Goal: Transaction & Acquisition: Download file/media

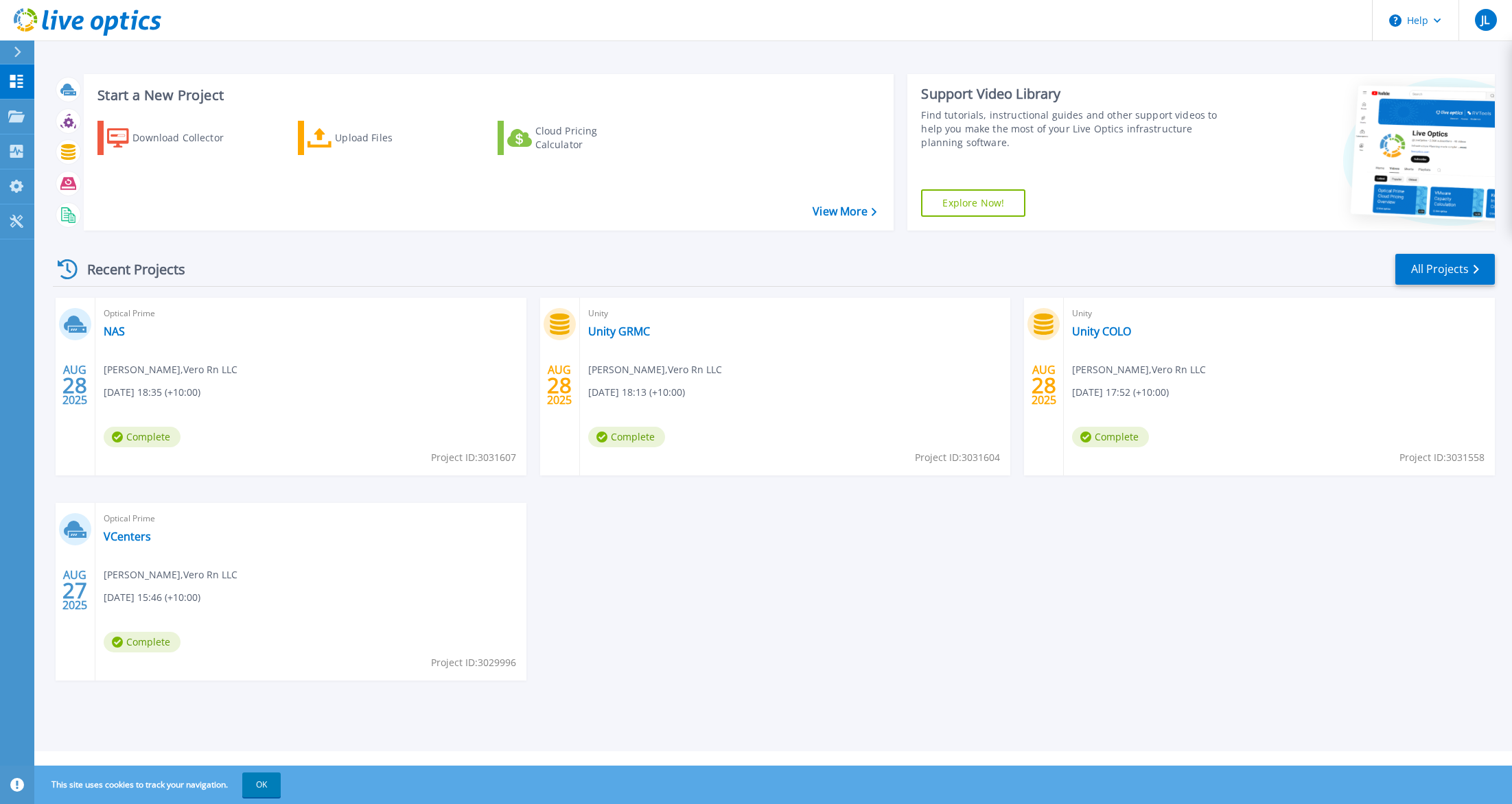
click at [575, 318] on div "AUG 28 2025" at bounding box center [560, 386] width 40 height 178
click at [612, 505] on div "AUG 28 2025 Optical Prime NAS Jeffrey Lagman , Vero Rn LLC 08/28/2025, 18:35 (+…" at bounding box center [768, 503] width 1453 height 411
click at [279, 788] on button "OK" at bounding box center [261, 785] width 39 height 25
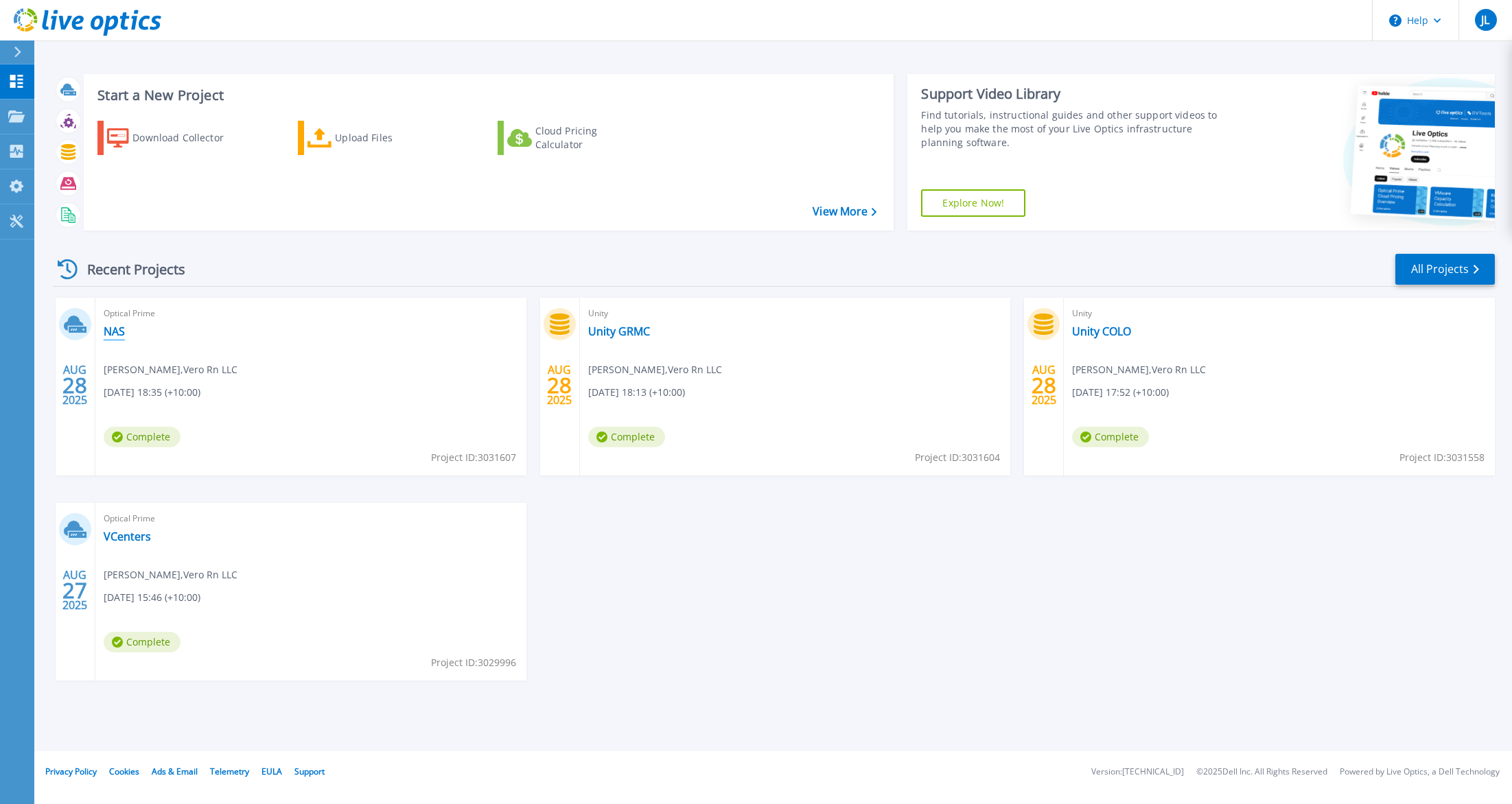
click at [109, 334] on link "NAS" at bounding box center [114, 331] width 21 height 14
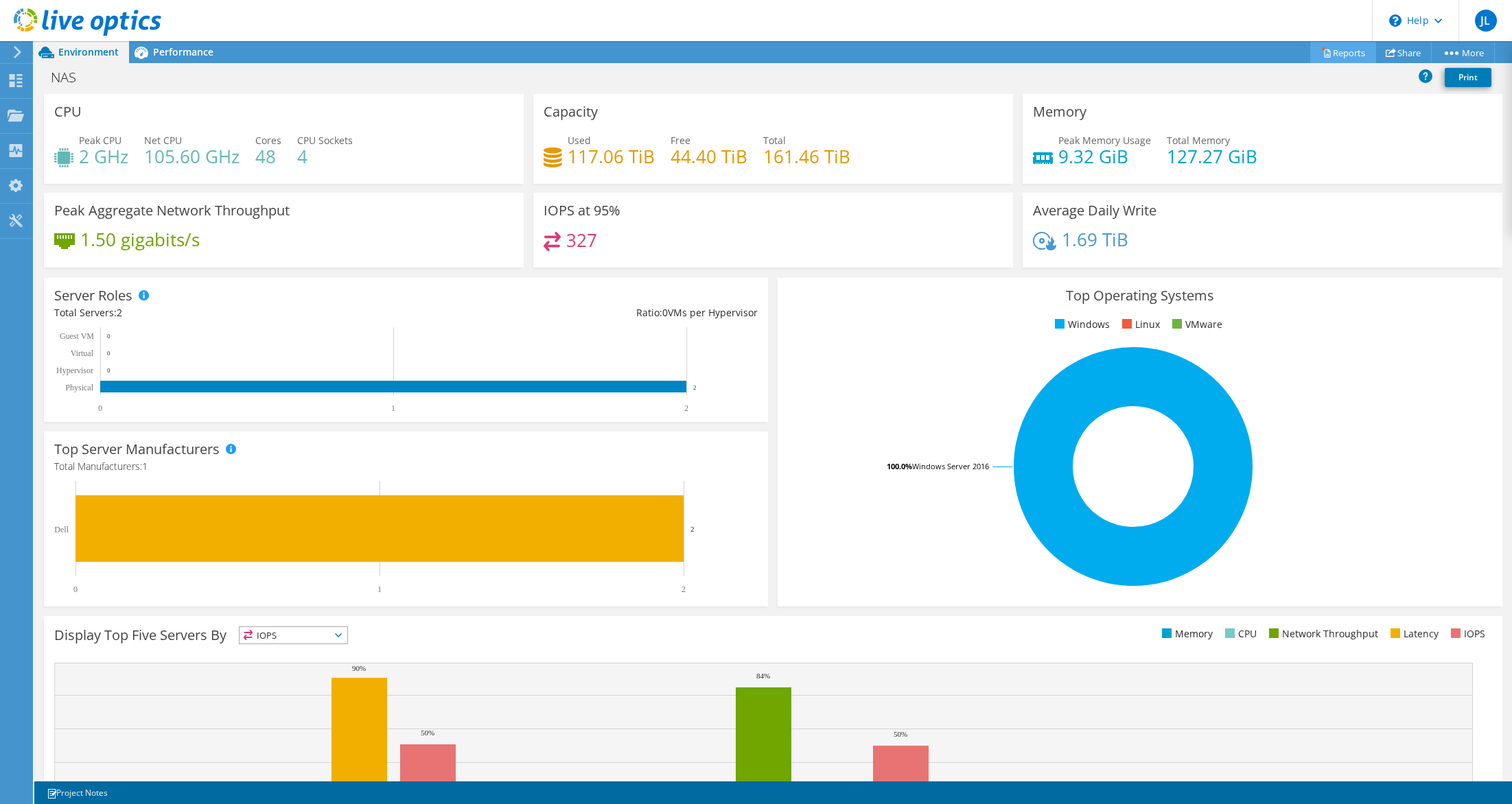
click at [1340, 51] on link "Reports" at bounding box center [1343, 52] width 66 height 21
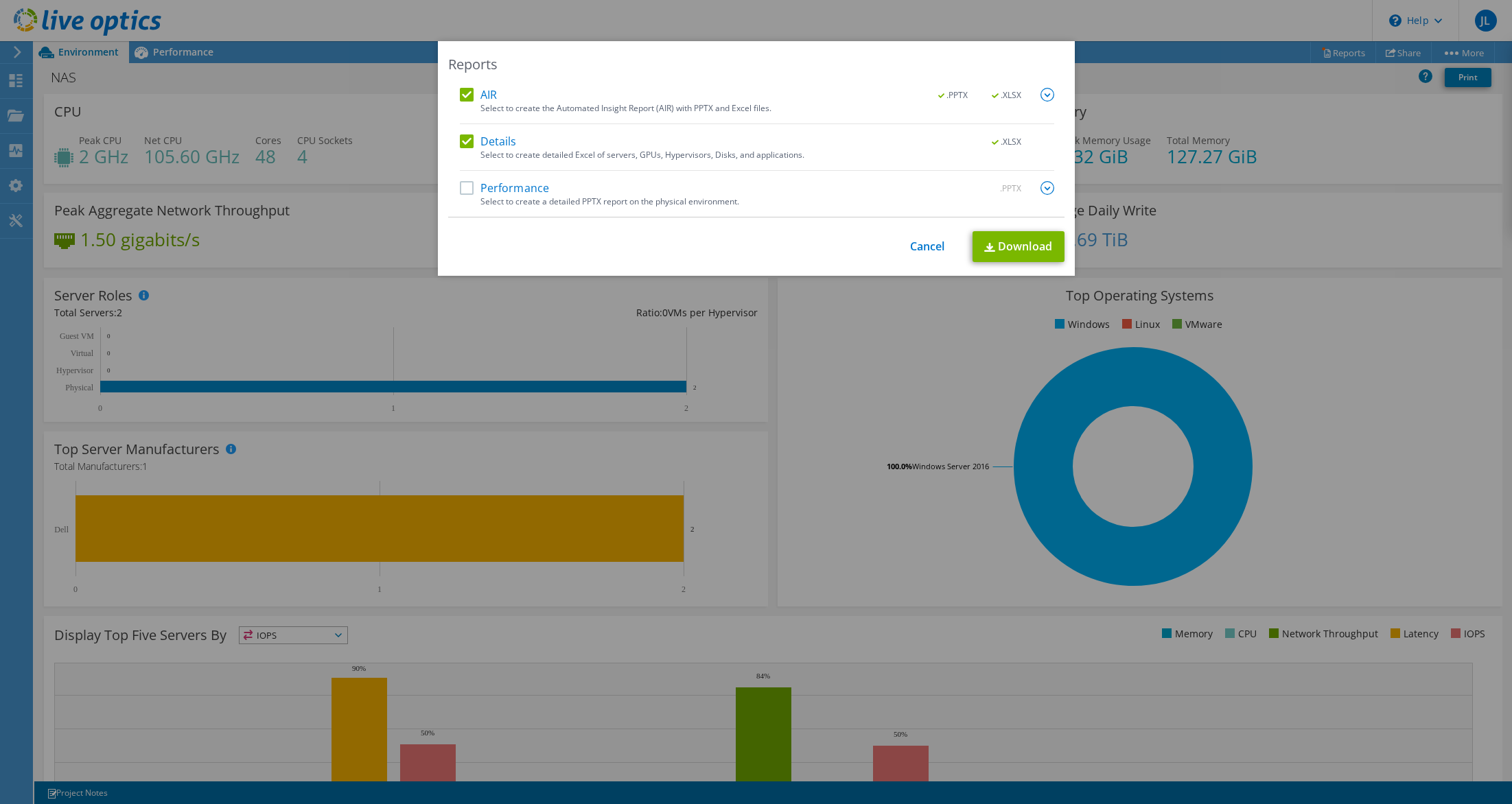
click at [460, 195] on div "Performance .PPTX" at bounding box center [757, 189] width 595 height 16
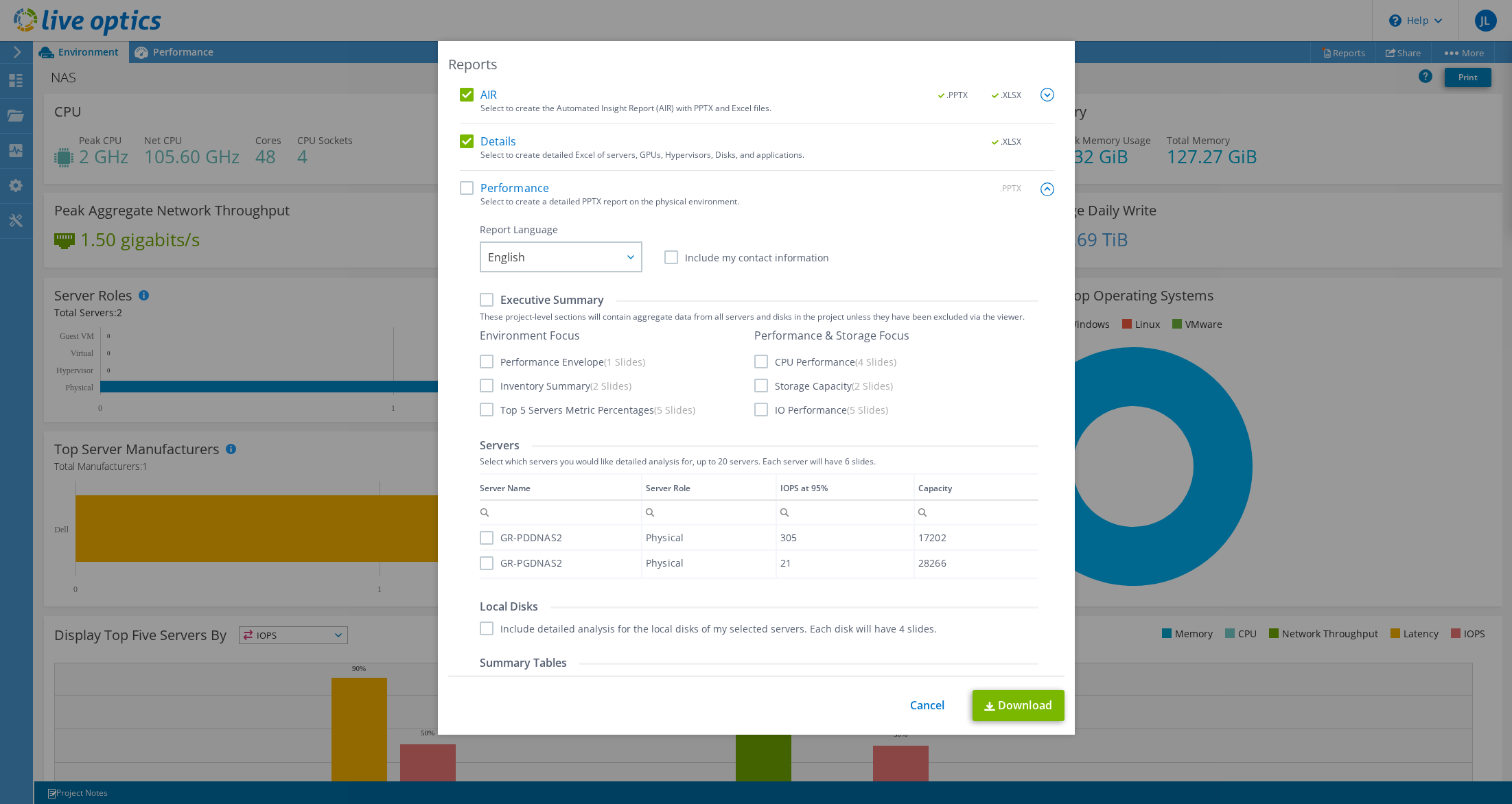
click at [462, 185] on label "Performance" at bounding box center [505, 188] width 90 height 14
click at [0, 0] on input "Performance" at bounding box center [0, 0] width 0 height 0
click at [990, 695] on link "Download" at bounding box center [1019, 706] width 92 height 31
click at [921, 701] on link "Cancel" at bounding box center [927, 705] width 35 height 13
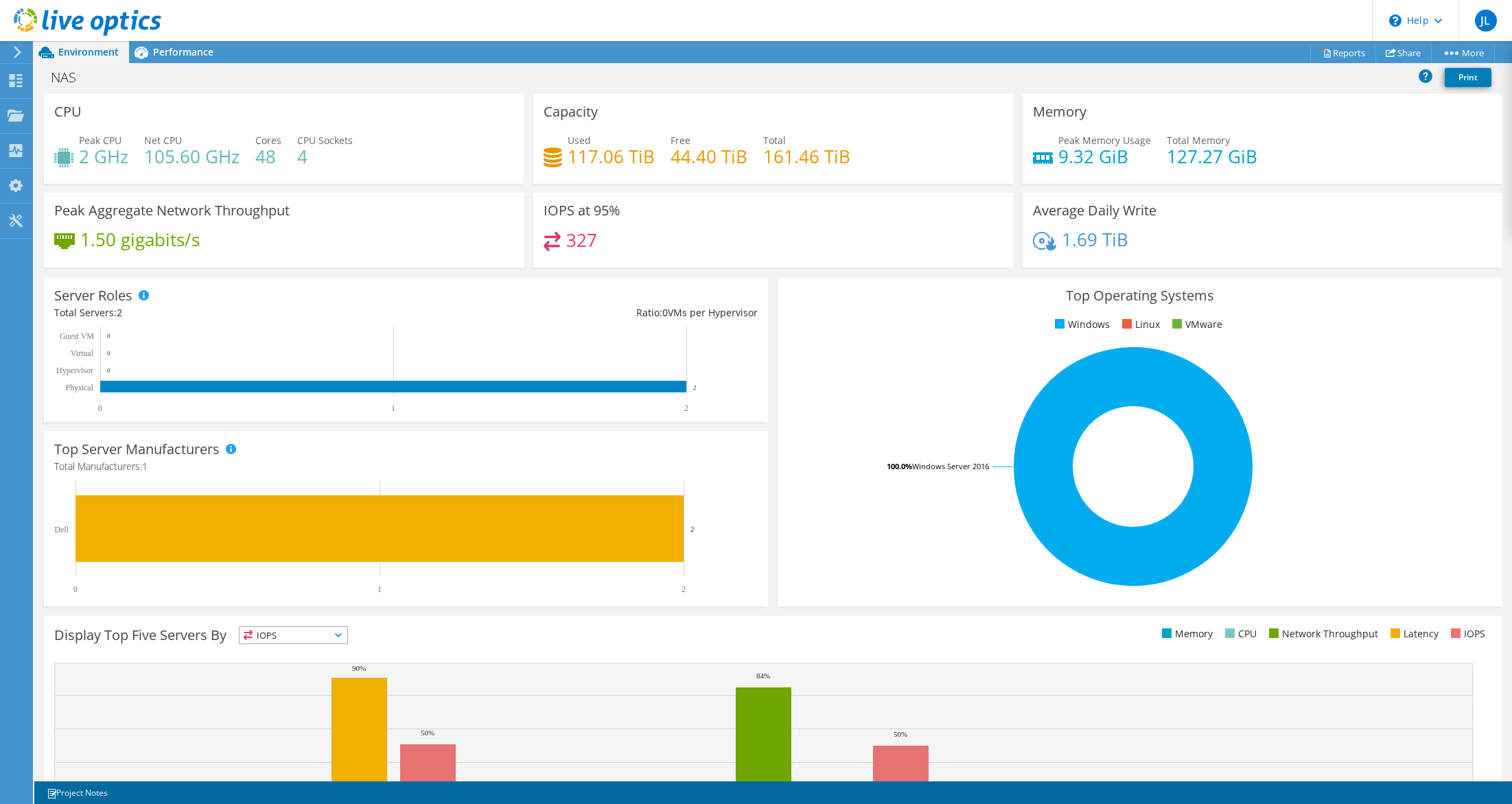
click at [886, 67] on div "NAS Print" at bounding box center [772, 77] width 1477 height 26
click at [1338, 55] on link "Reports" at bounding box center [1343, 52] width 66 height 21
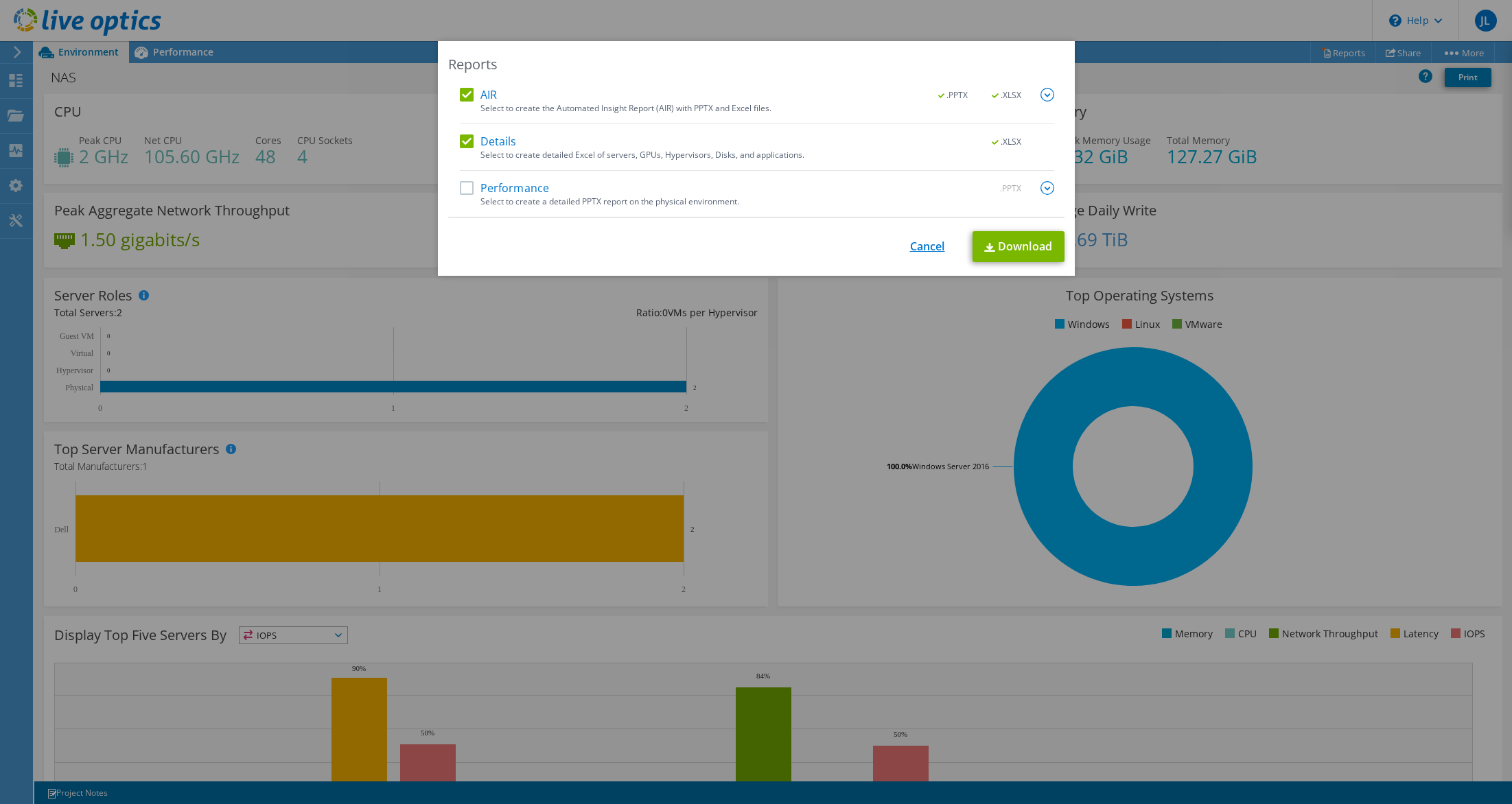
click at [927, 245] on link "Cancel" at bounding box center [927, 247] width 35 height 13
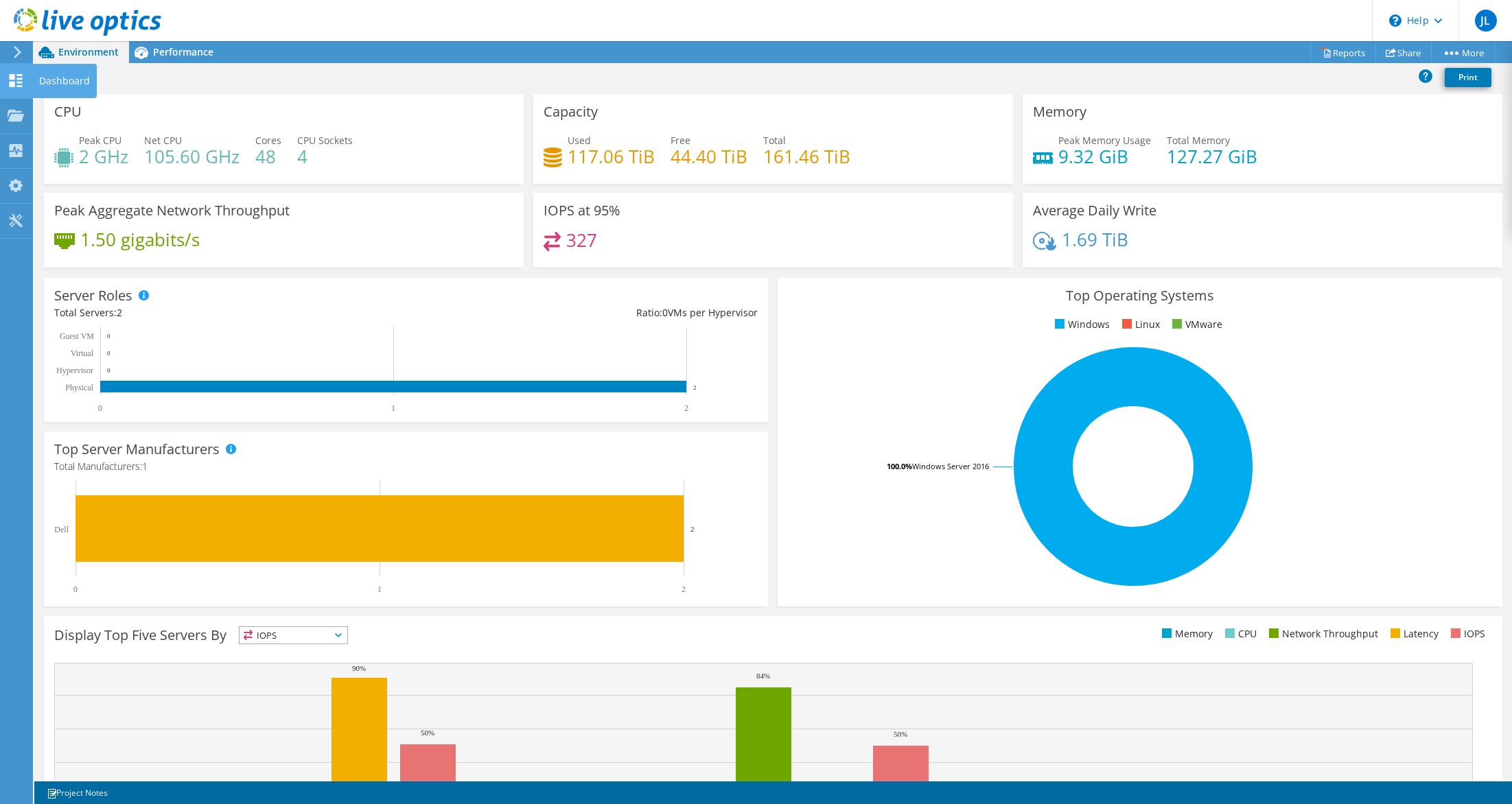
click at [23, 89] on div at bounding box center [16, 82] width 17 height 15
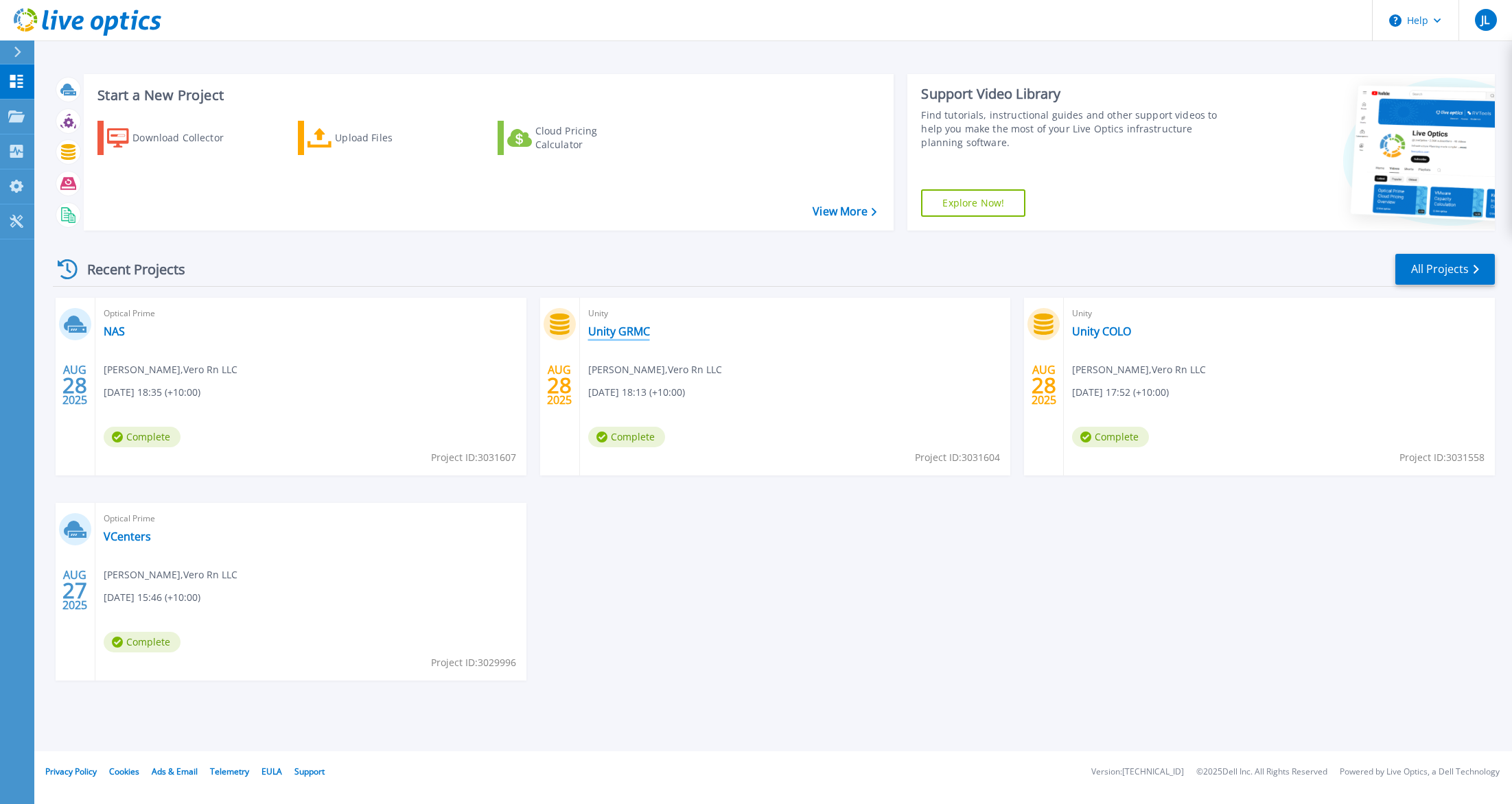
click at [619, 326] on link "Unity GRMC" at bounding box center [619, 331] width 62 height 14
drag, startPoint x: 1102, startPoint y: 331, endPoint x: 1091, endPoint y: 335, distance: 11.7
click at [1101, 331] on link "Unity COLO" at bounding box center [1101, 331] width 59 height 14
click at [132, 535] on link "VCenters" at bounding box center [127, 536] width 48 height 14
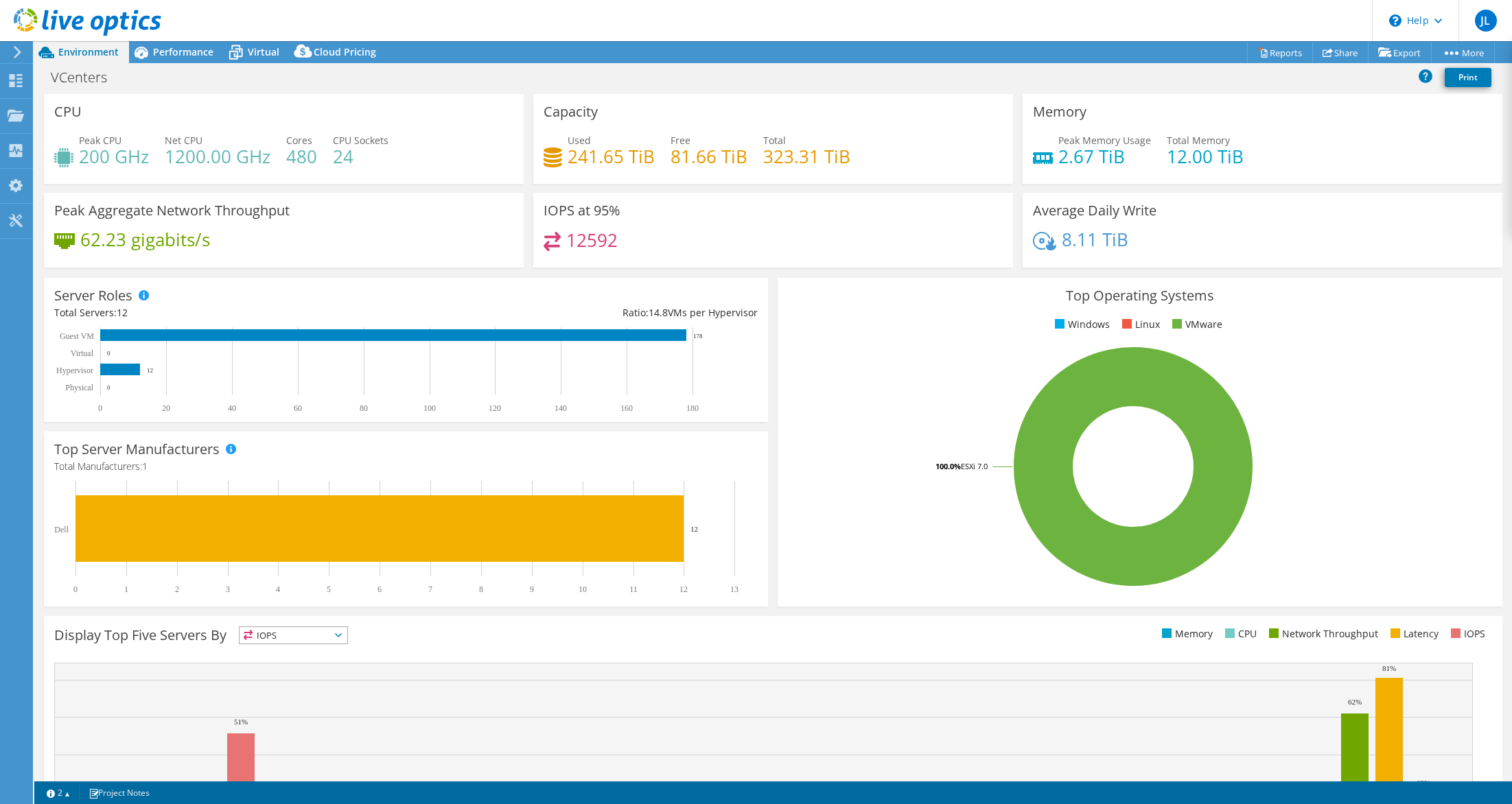
select select "USD"
click at [1276, 46] on link "Reports" at bounding box center [1279, 52] width 66 height 21
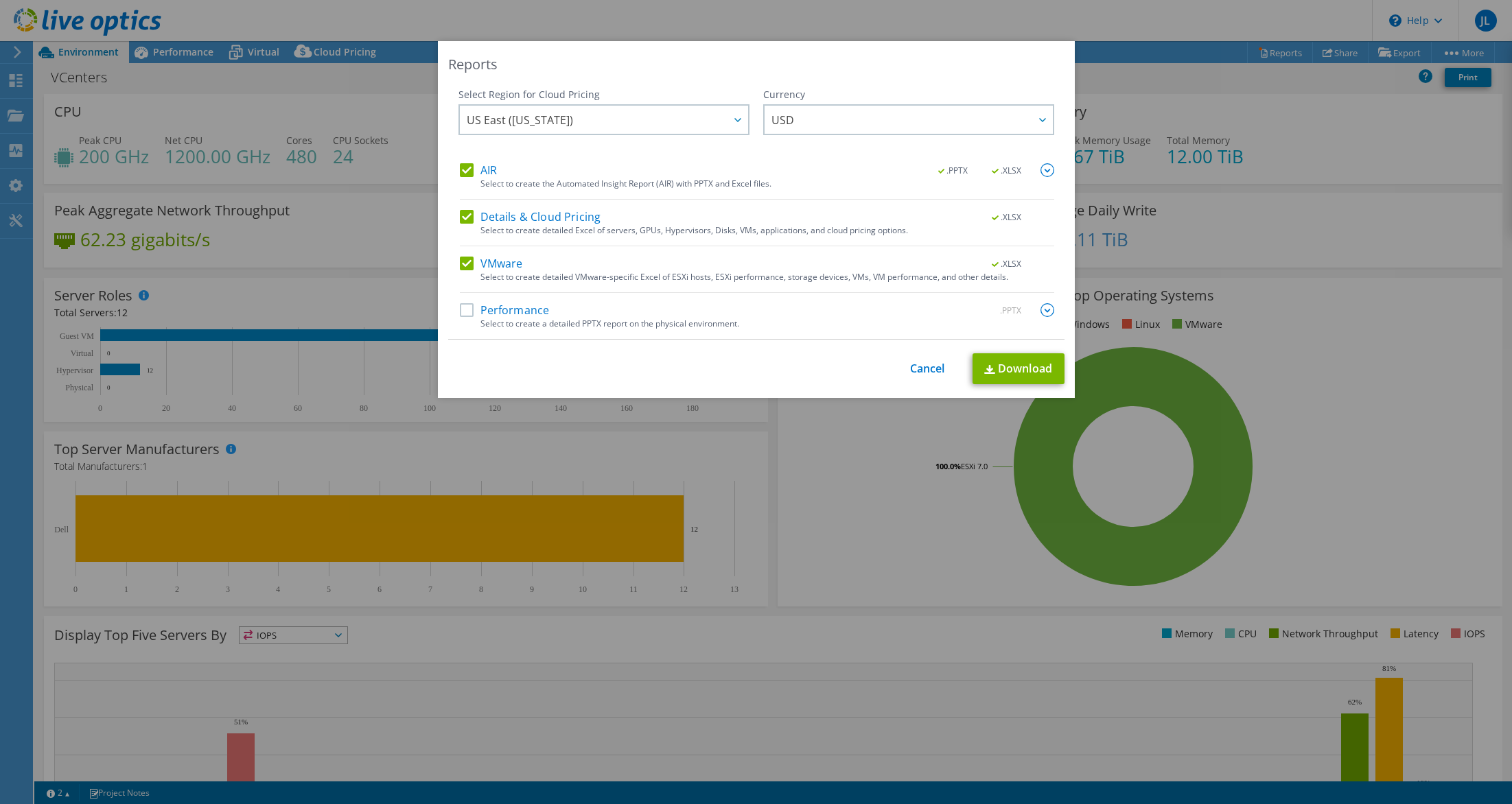
click at [461, 316] on label "Performance" at bounding box center [505, 310] width 90 height 14
click at [0, 0] on input "Performance" at bounding box center [0, 0] width 0 height 0
click at [734, 124] on div at bounding box center [737, 120] width 22 height 28
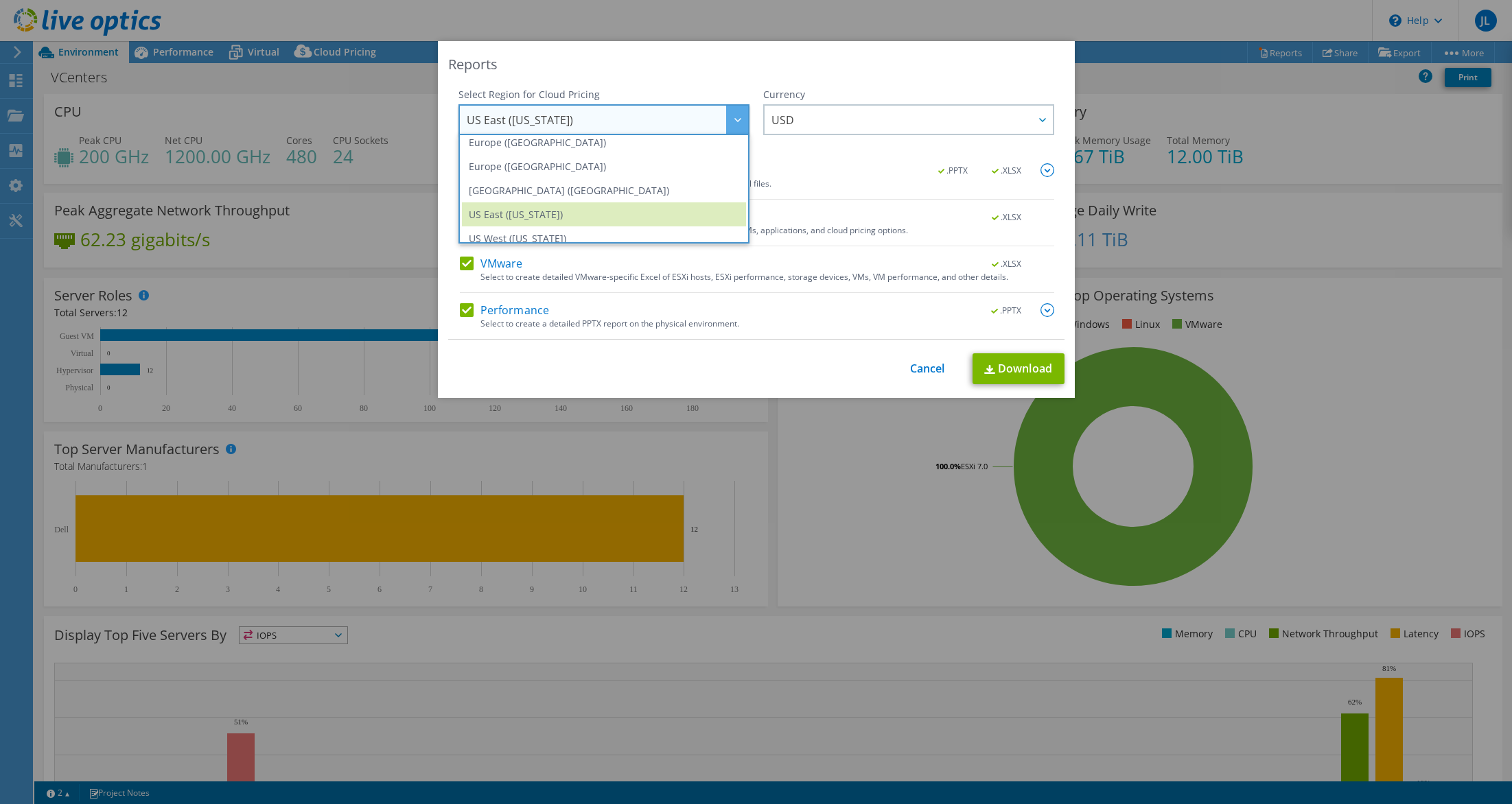
scroll to position [185, 0]
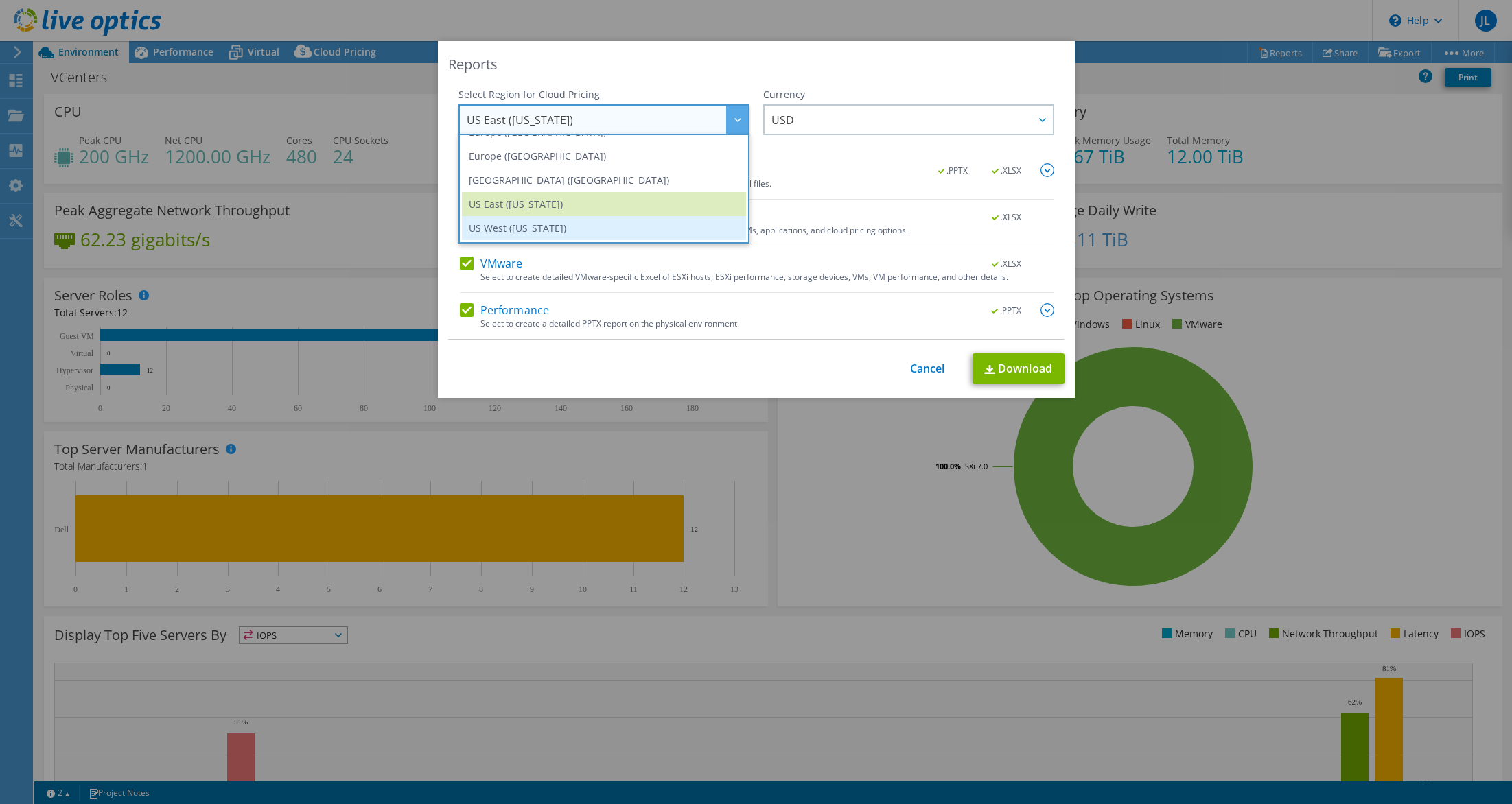
click at [664, 235] on li "US West (California)" at bounding box center [604, 228] width 284 height 24
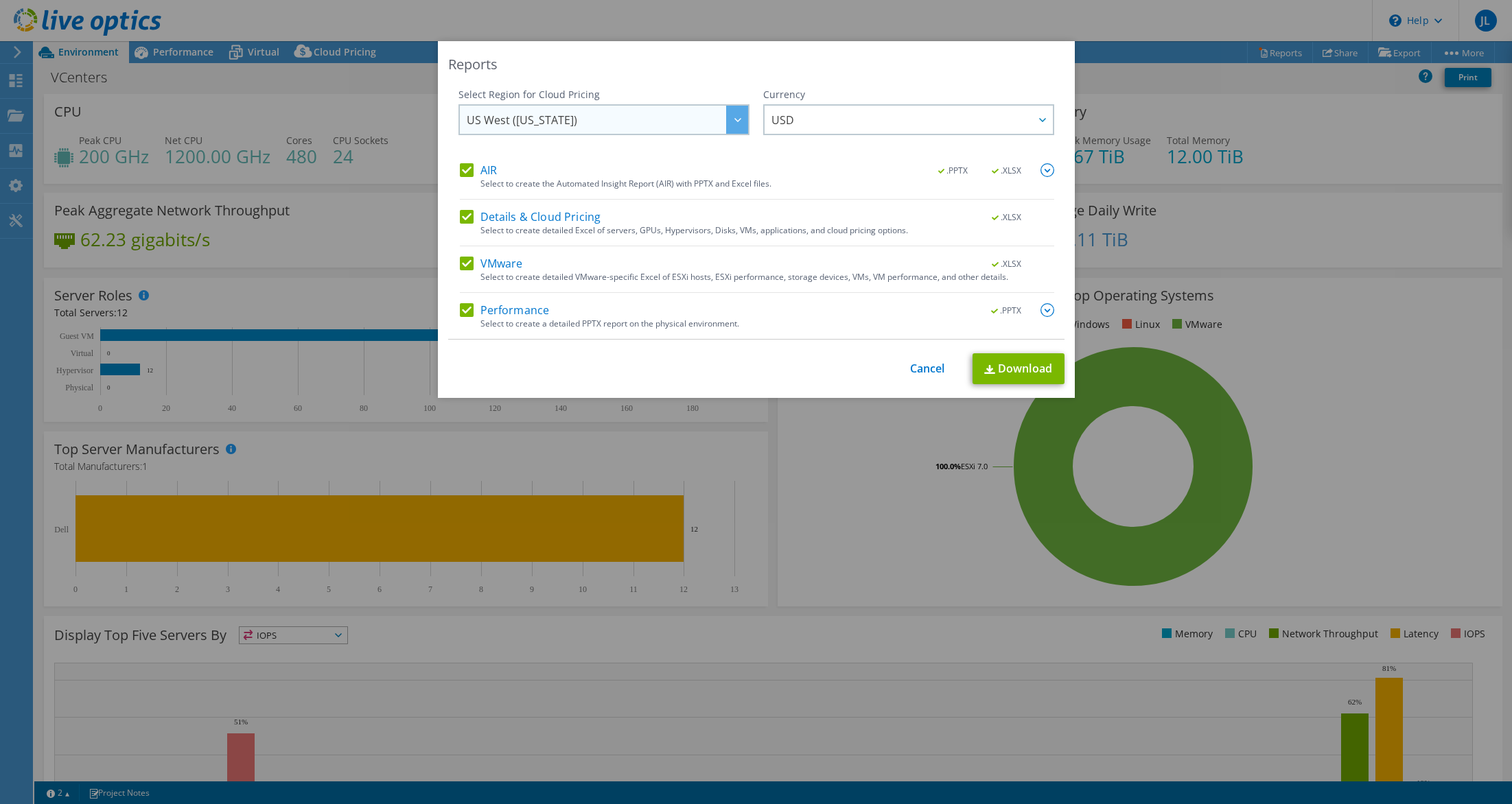
scroll to position [182, 0]
click at [1004, 364] on link "Download" at bounding box center [1019, 368] width 92 height 31
click at [923, 375] on link "Cancel" at bounding box center [927, 368] width 35 height 13
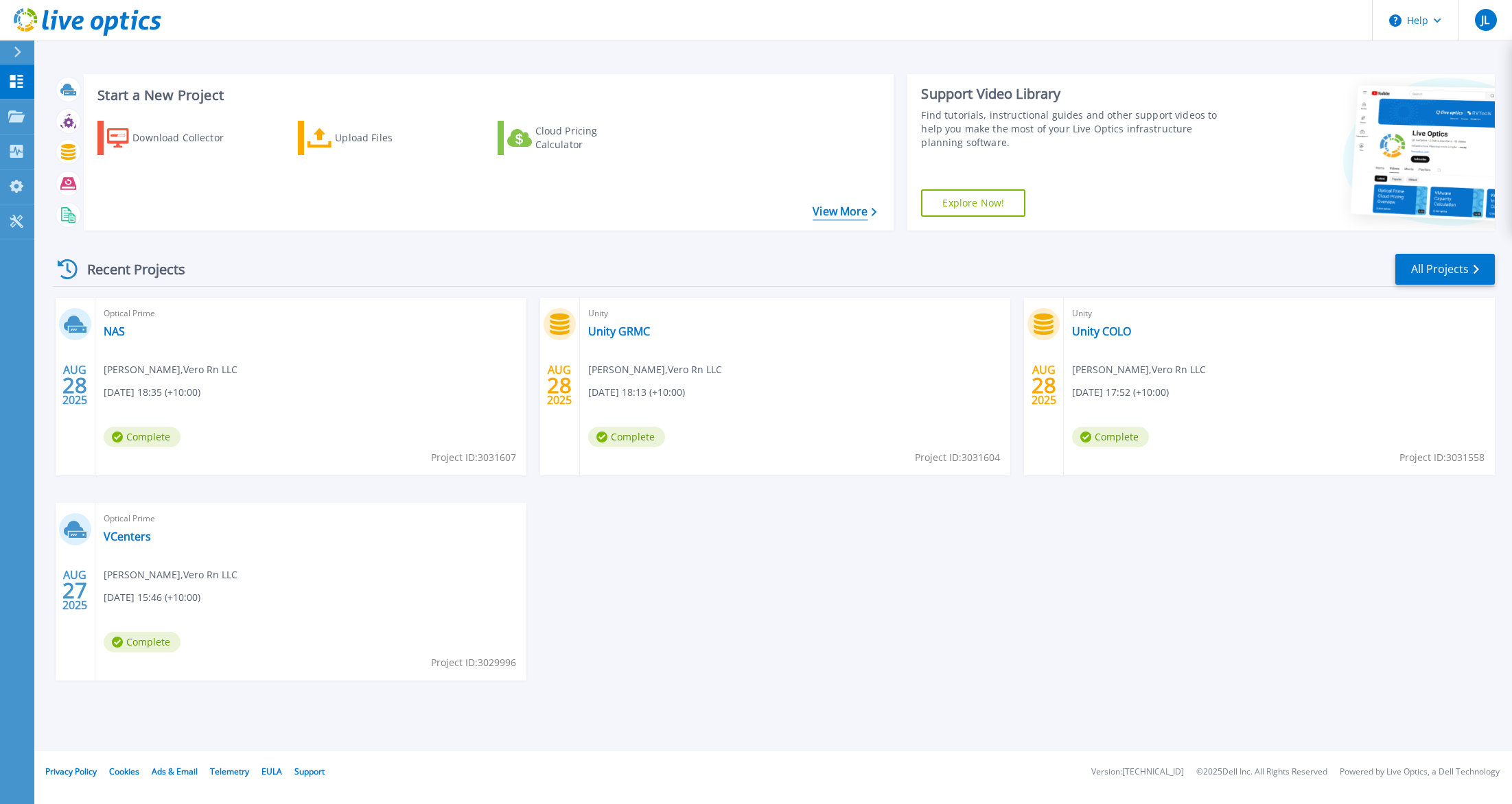
click at [832, 210] on link "View More" at bounding box center [844, 211] width 64 height 13
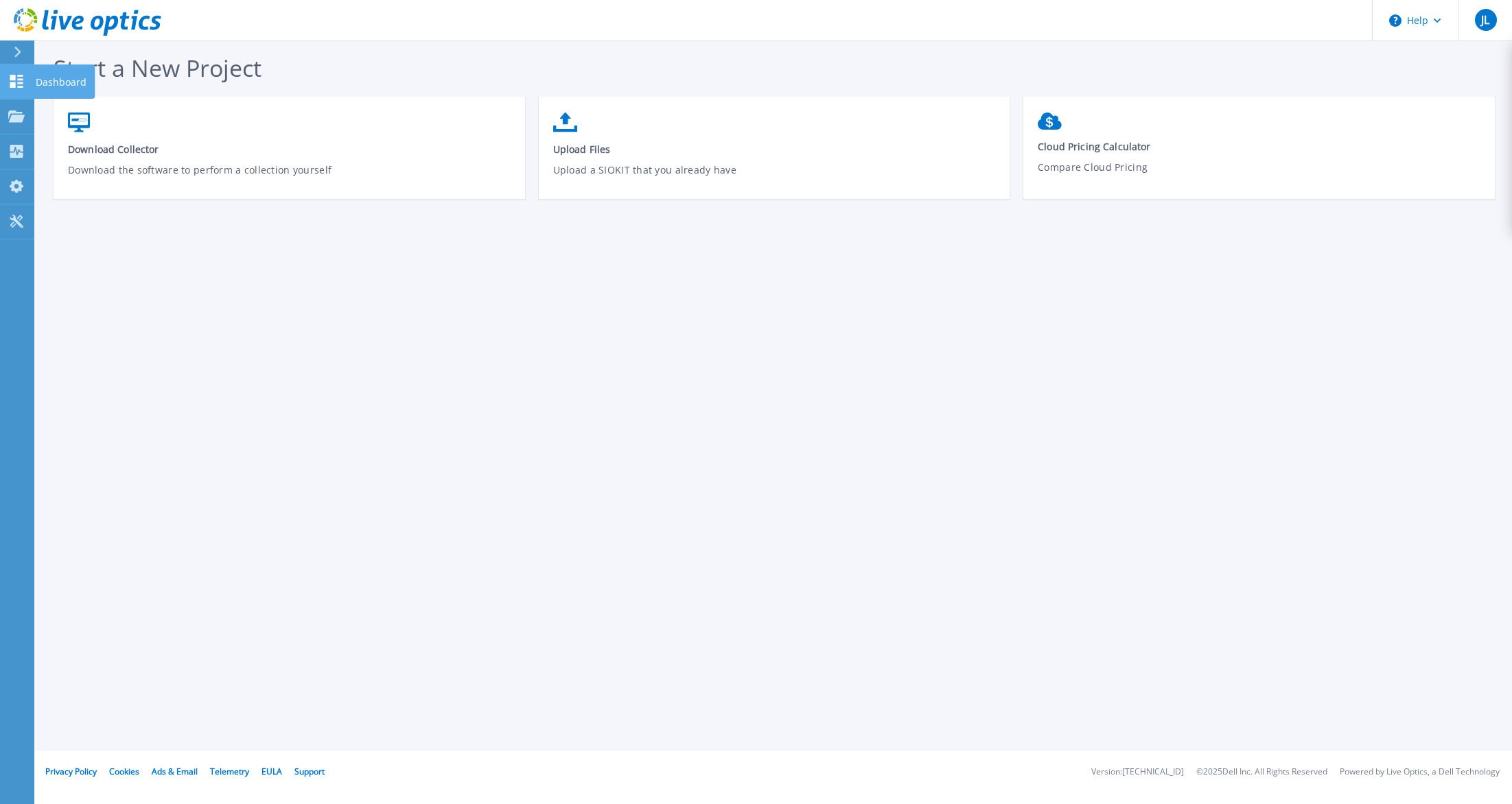
click at [17, 84] on icon at bounding box center [17, 81] width 17 height 13
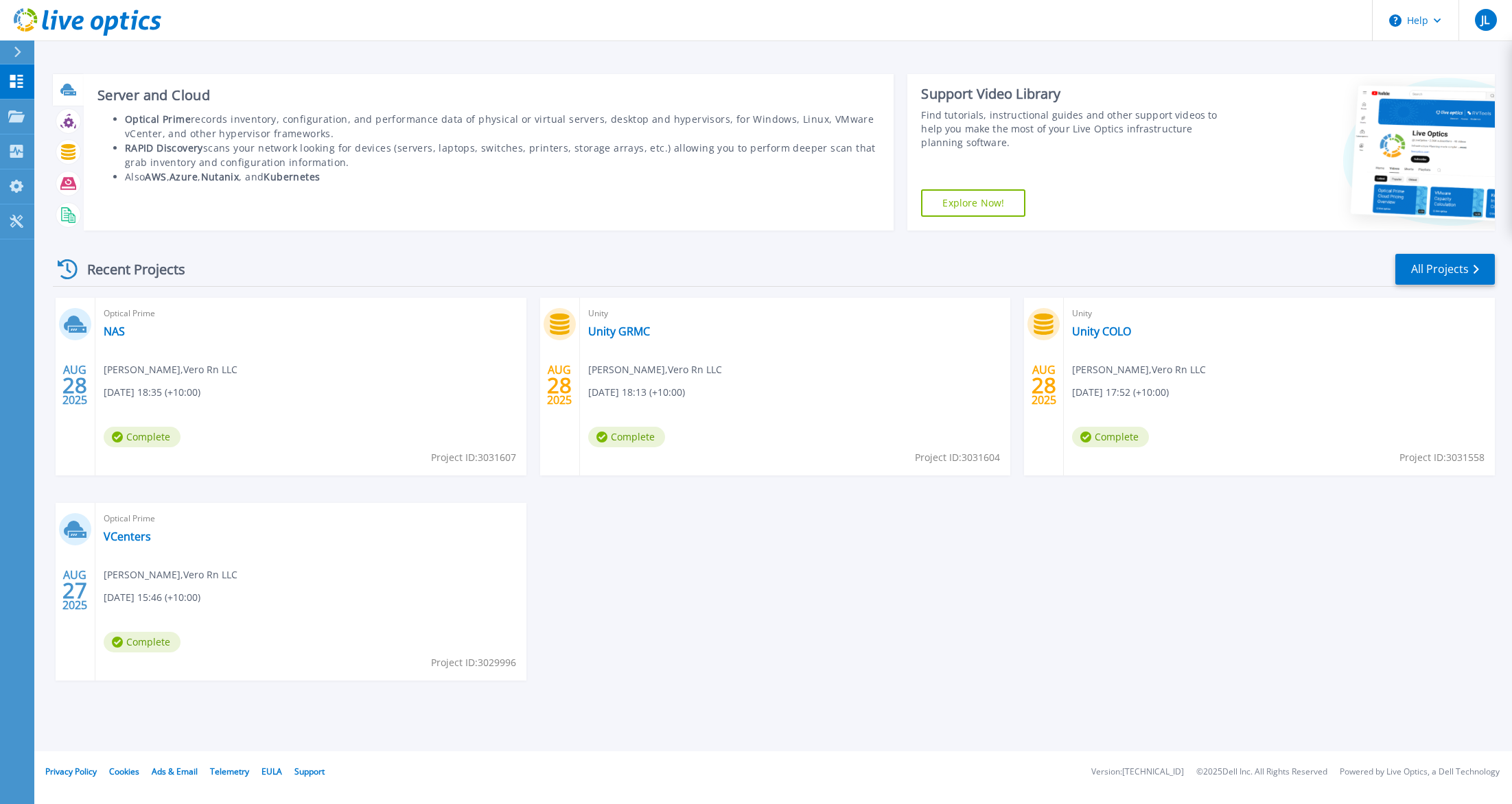
click at [67, 89] on icon at bounding box center [67, 89] width 14 height 11
click at [501, 182] on li "Also AWS , Azure , Nutanix , and Kubernetes" at bounding box center [502, 176] width 756 height 14
click at [69, 85] on icon at bounding box center [67, 89] width 14 height 11
click at [70, 88] on icon at bounding box center [67, 89] width 14 height 11
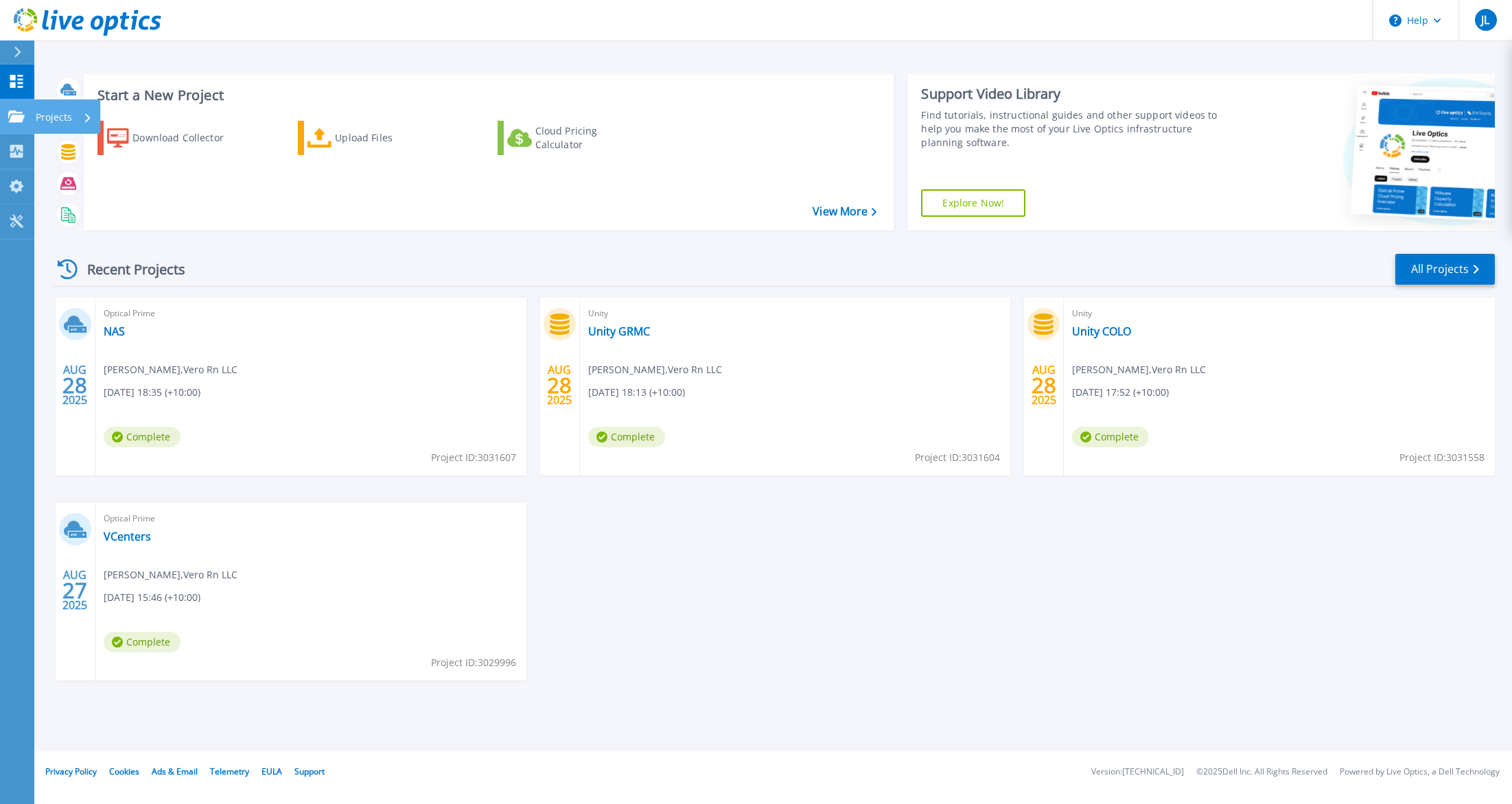
click at [21, 112] on icon at bounding box center [17, 116] width 17 height 11
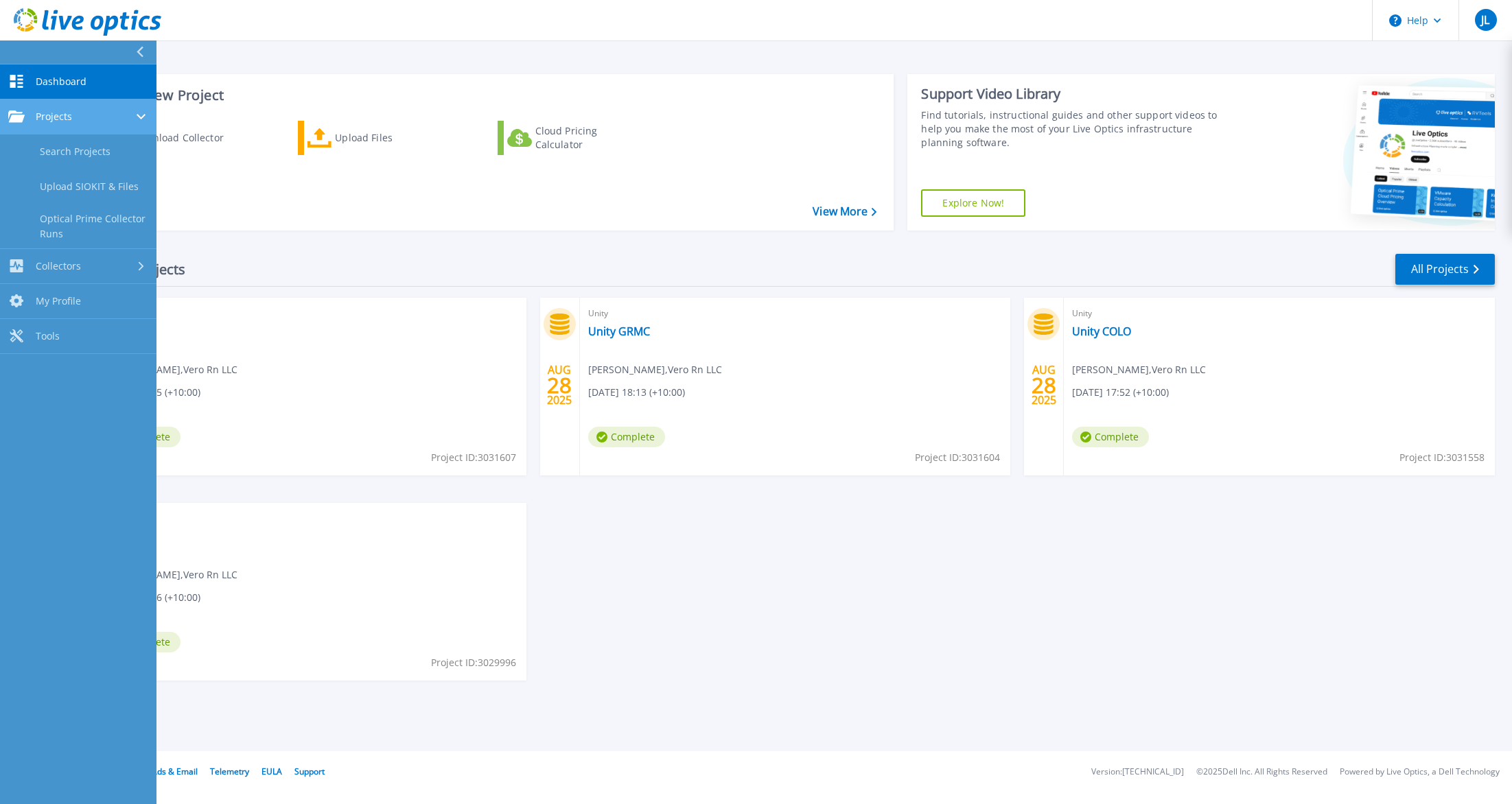
click at [81, 120] on div "Projects" at bounding box center [78, 116] width 140 height 12
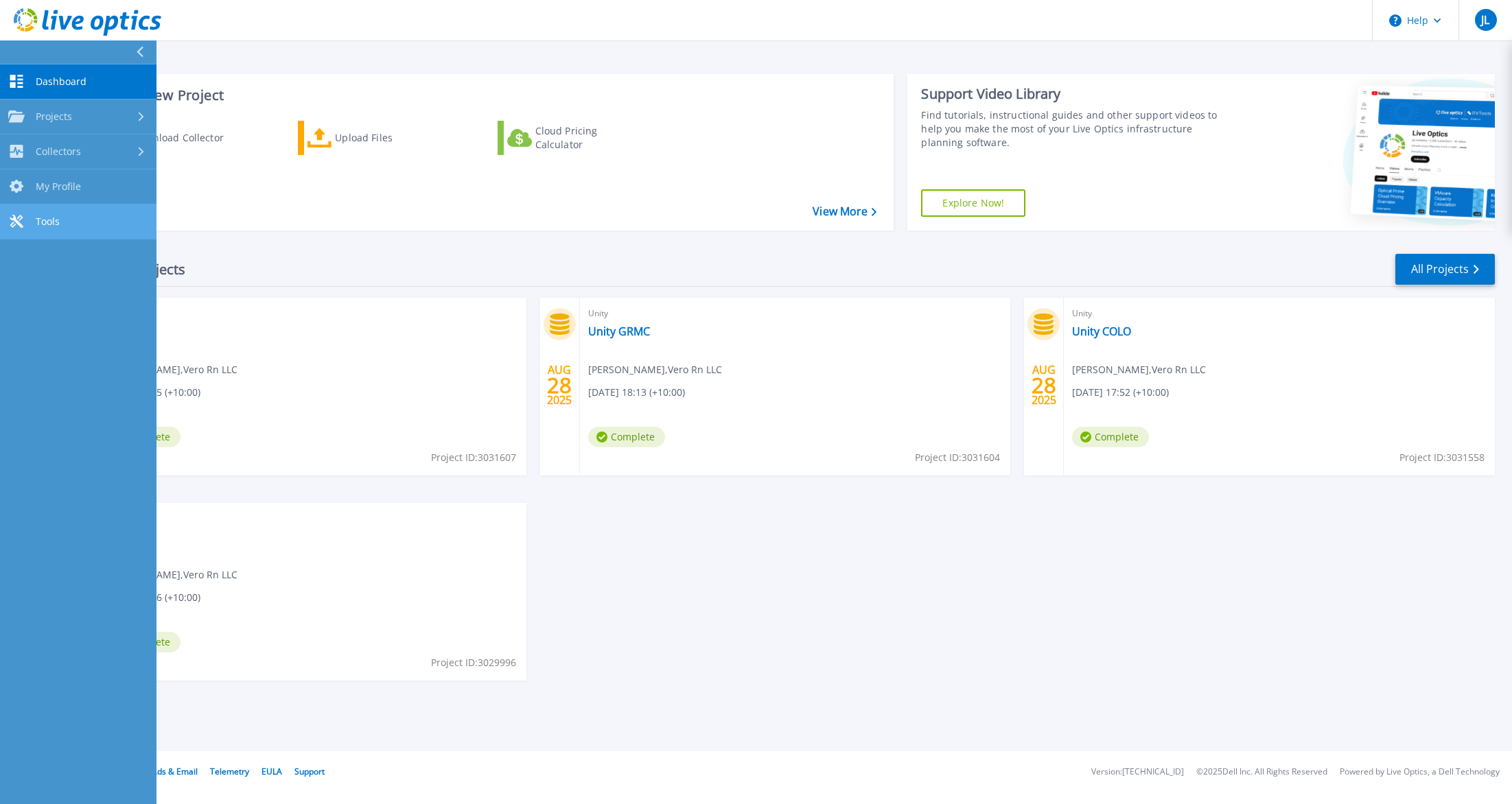
click at [61, 215] on link "Tools Tools" at bounding box center [78, 222] width 157 height 35
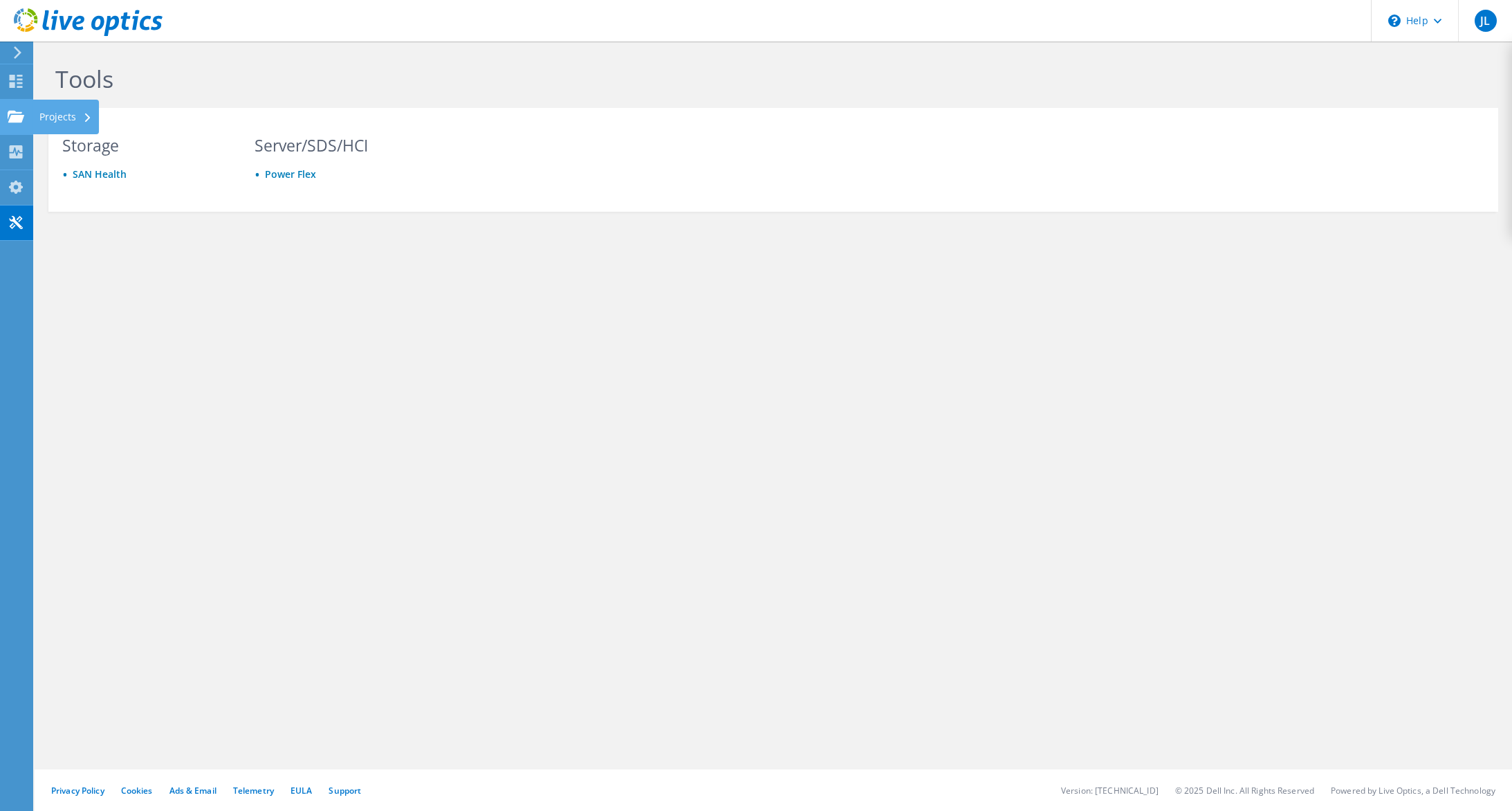
click at [14, 117] on use at bounding box center [16, 115] width 17 height 11
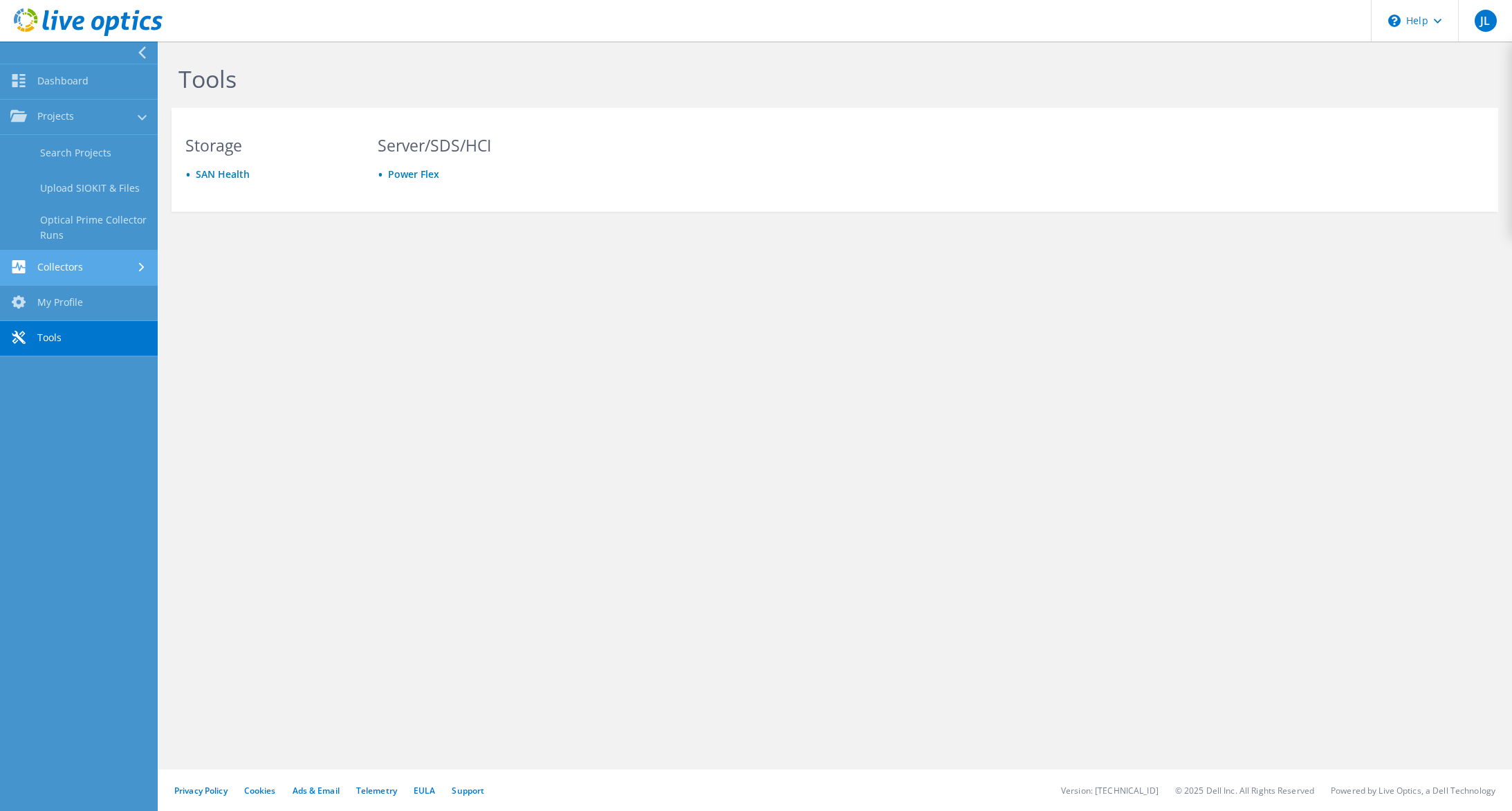
click at [108, 266] on link "Collectors" at bounding box center [79, 268] width 158 height 35
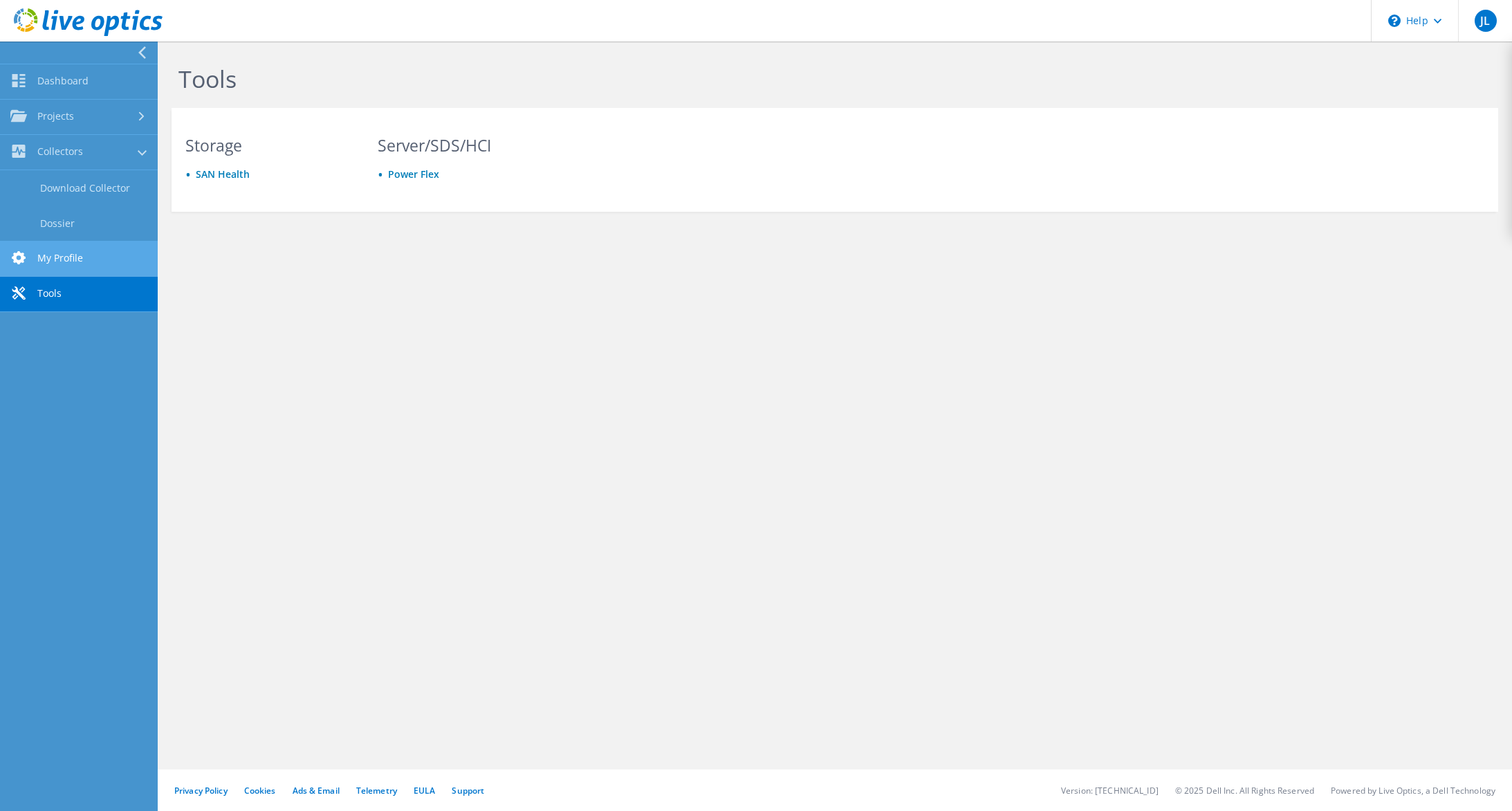
click at [97, 261] on link "My Profile" at bounding box center [79, 259] width 158 height 35
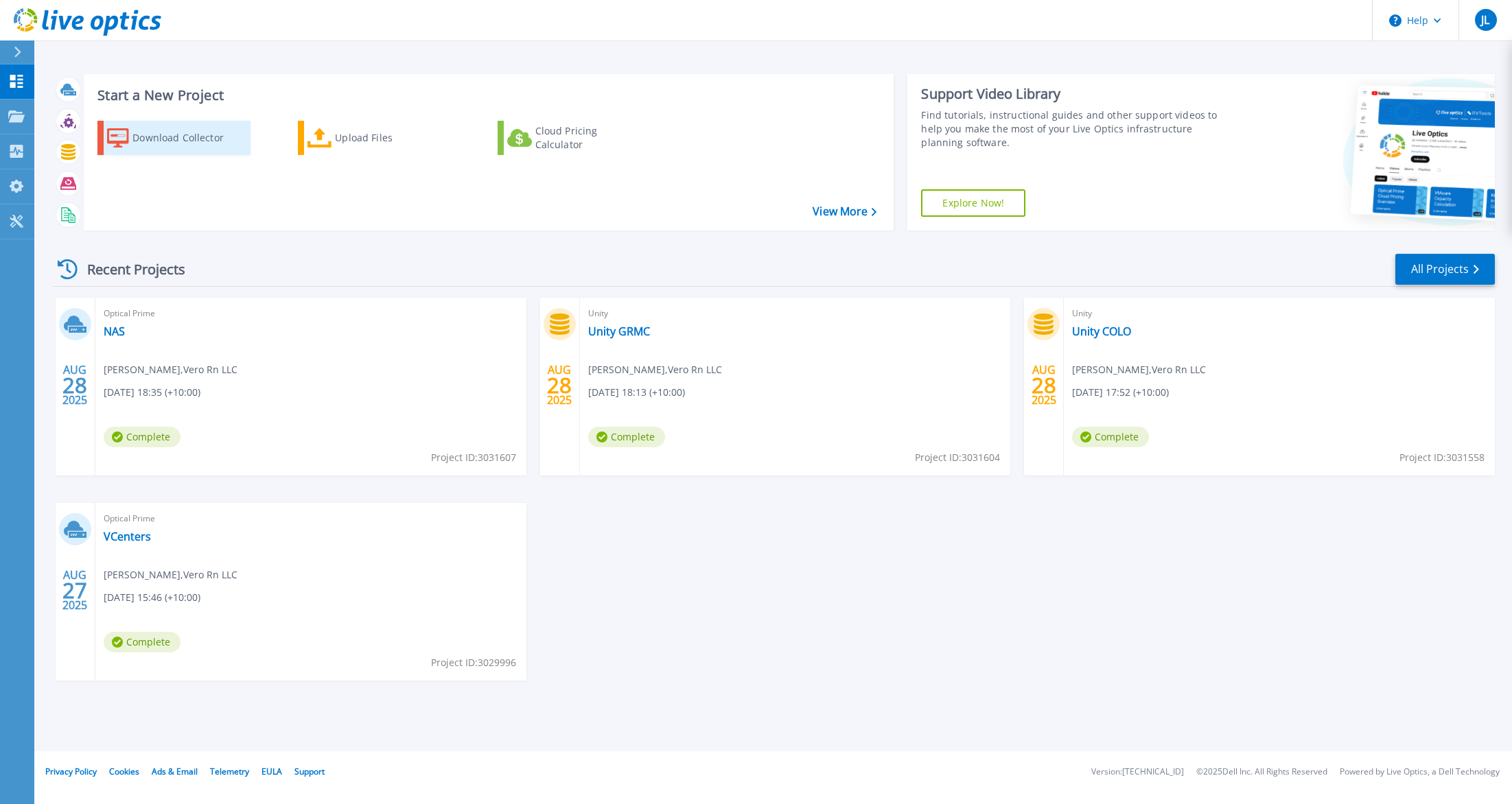
click at [161, 137] on div "Download Collector" at bounding box center [187, 138] width 110 height 27
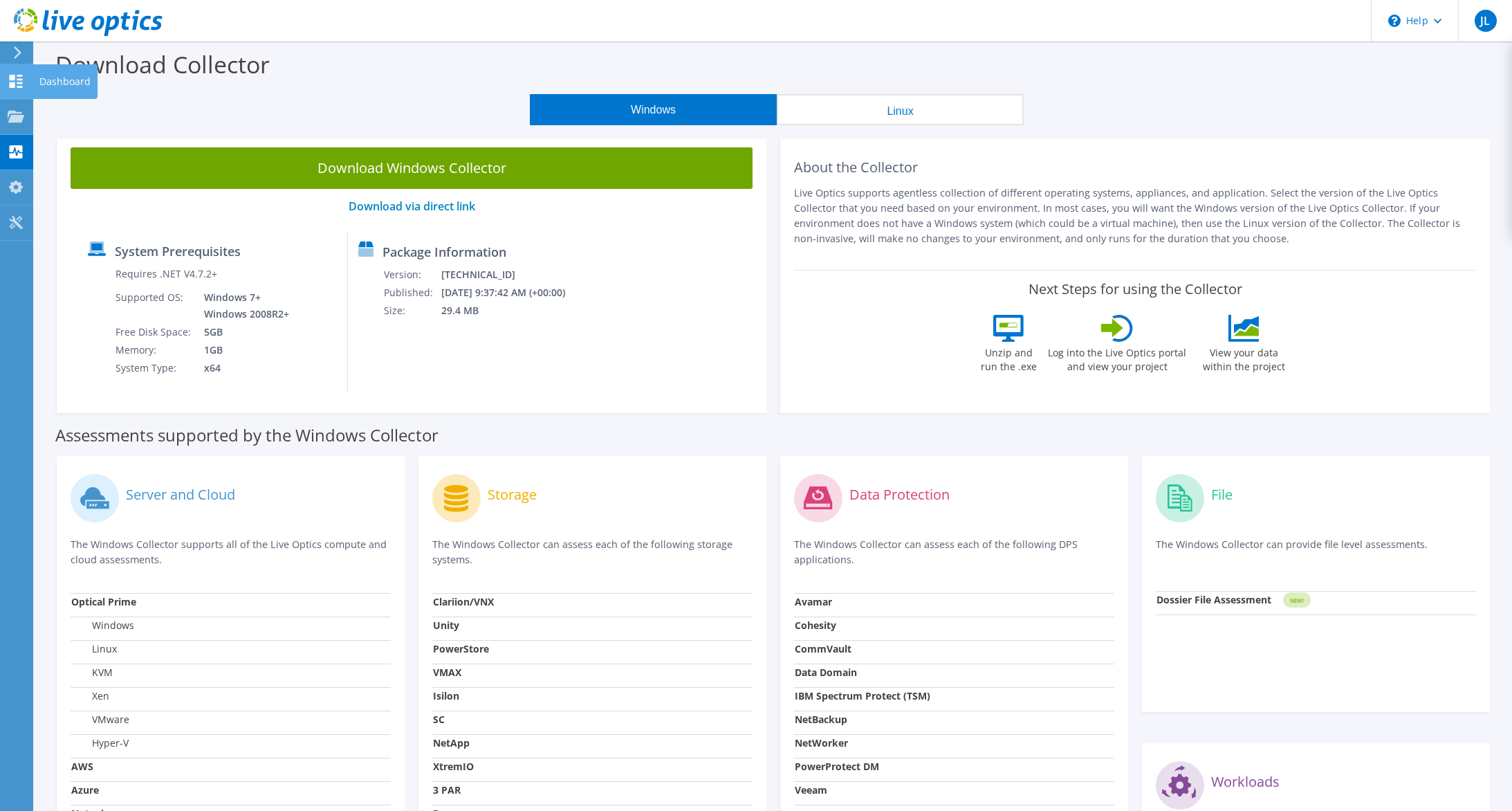
click at [18, 85] on icon at bounding box center [16, 81] width 17 height 13
